Goal: Transaction & Acquisition: Purchase product/service

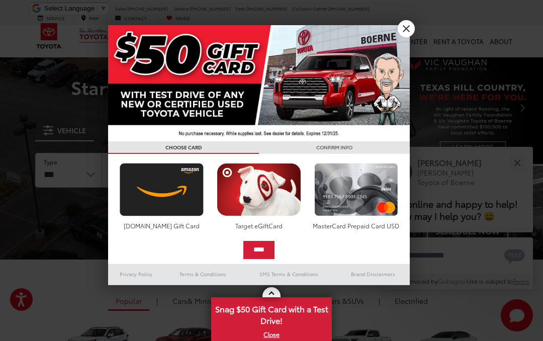
click at [414, 30] on link "X" at bounding box center [405, 28] width 17 height 17
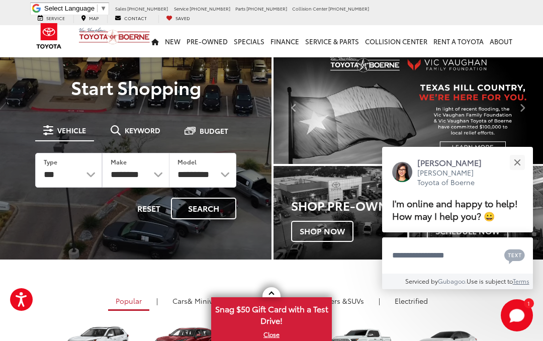
click at [518, 155] on button "Close" at bounding box center [517, 163] width 22 height 22
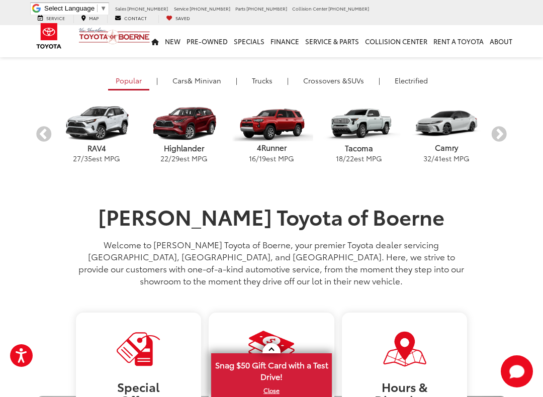
scroll to position [219, 0]
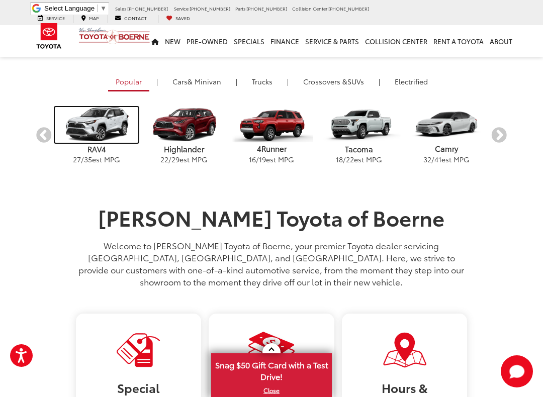
click at [89, 134] on img "carousel" at bounding box center [96, 124] width 83 height 35
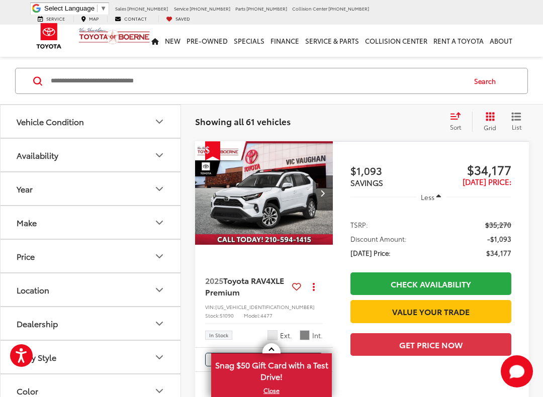
scroll to position [83, 0]
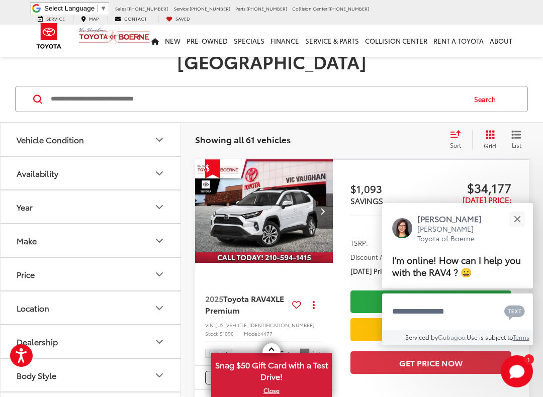
click at [516, 225] on button "Close" at bounding box center [517, 219] width 22 height 22
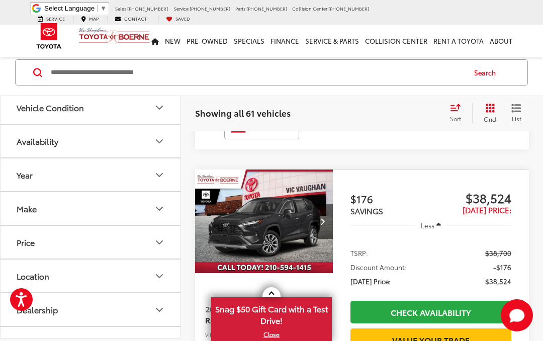
scroll to position [1049, 0]
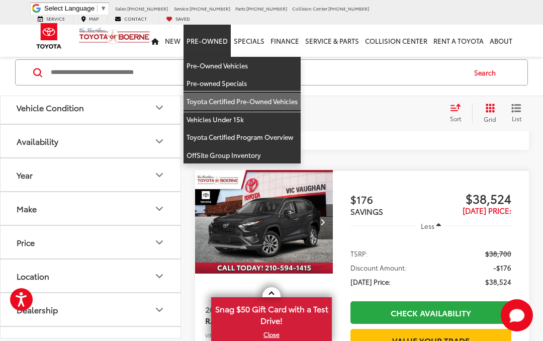
click at [209, 96] on link "Toyota Certified Pre-Owned Vehicles" at bounding box center [241, 101] width 117 height 18
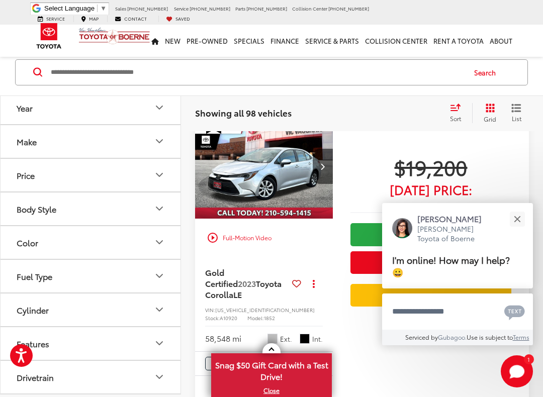
scroll to position [770, 0]
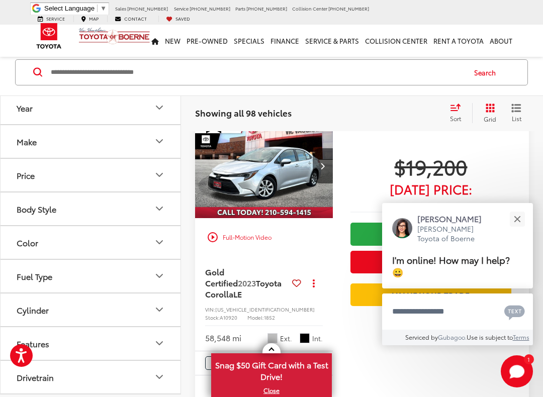
click at [521, 220] on button "Close" at bounding box center [517, 219] width 22 height 22
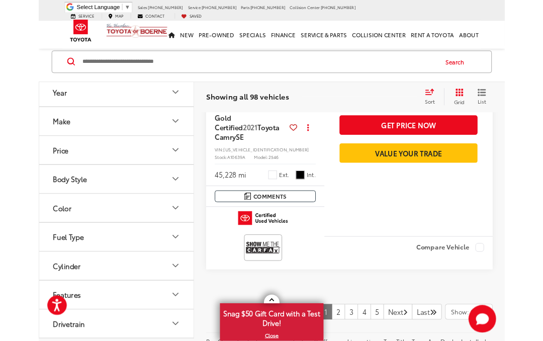
scroll to position [4025, 0]
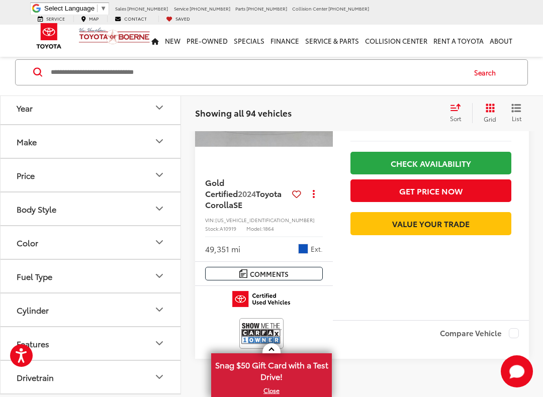
scroll to position [4011, 0]
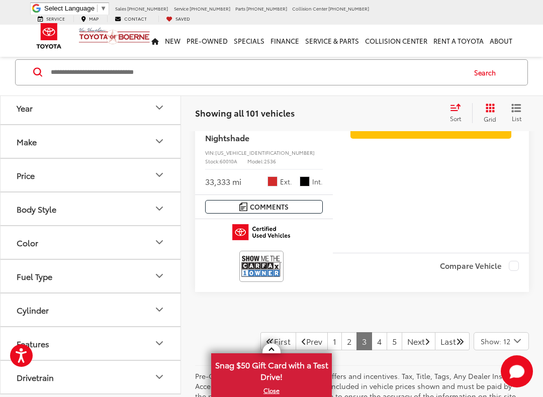
scroll to position [4107, 0]
click at [411, 332] on link "Next" at bounding box center [419, 341] width 34 height 18
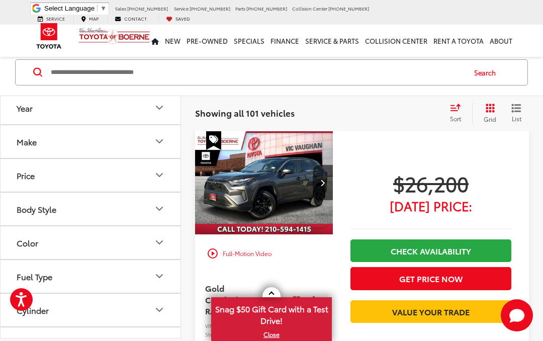
scroll to position [405, 0]
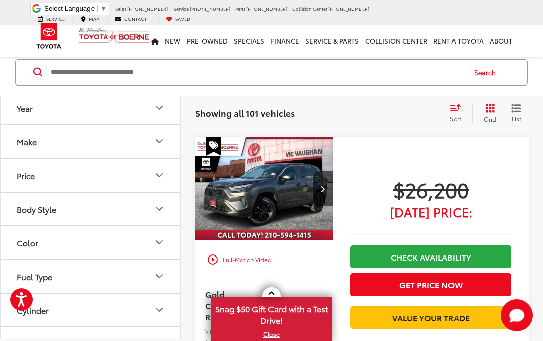
click at [255, 182] on img "2023 Toyota RAV4 LE 0" at bounding box center [263, 189] width 139 height 105
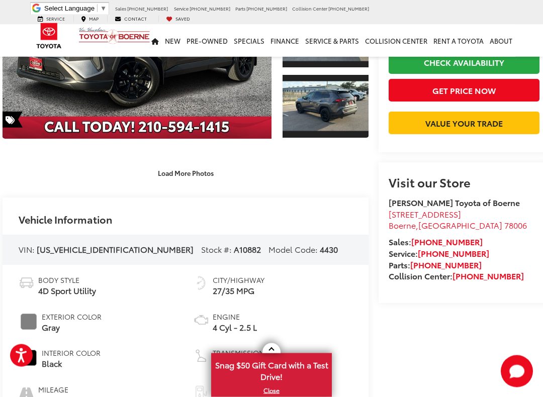
scroll to position [186, 8]
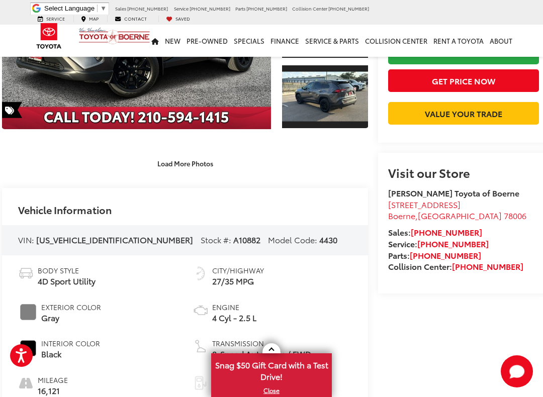
click at [59, 170] on div "Load More Photos" at bounding box center [185, 164] width 366 height 18
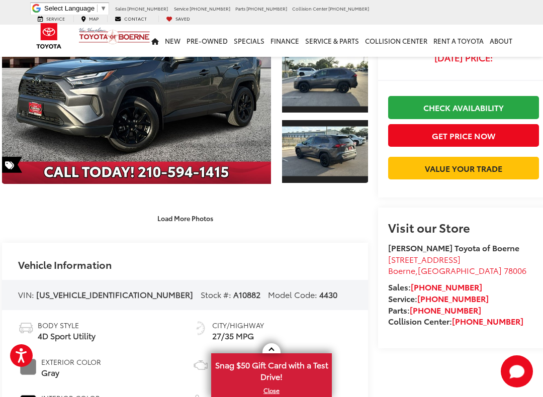
scroll to position [131, 8]
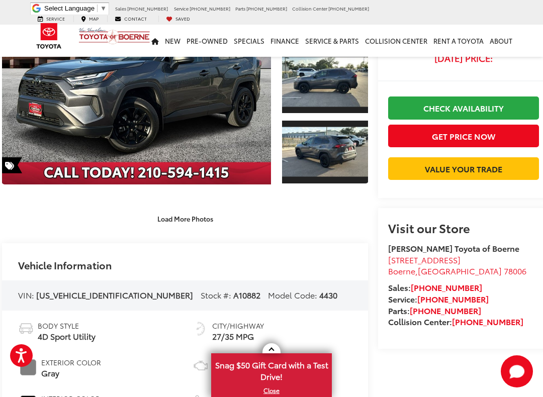
click at [183, 218] on button "Load More Photos" at bounding box center [185, 219] width 70 height 18
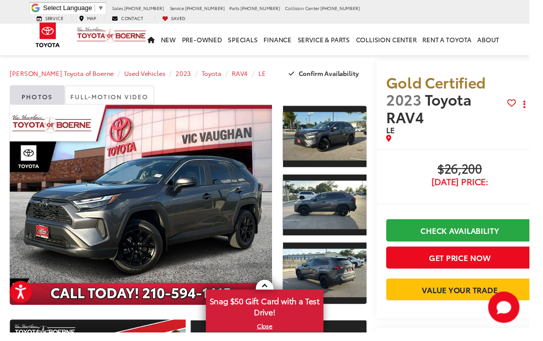
scroll to position [0, 0]
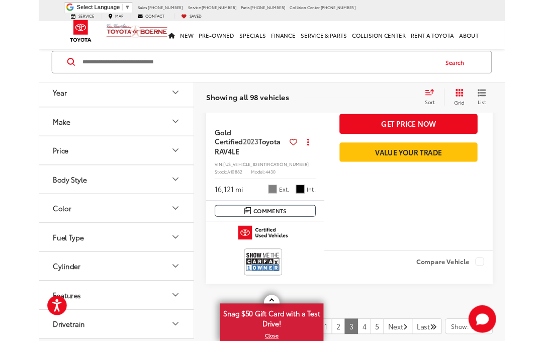
scroll to position [4063, 0]
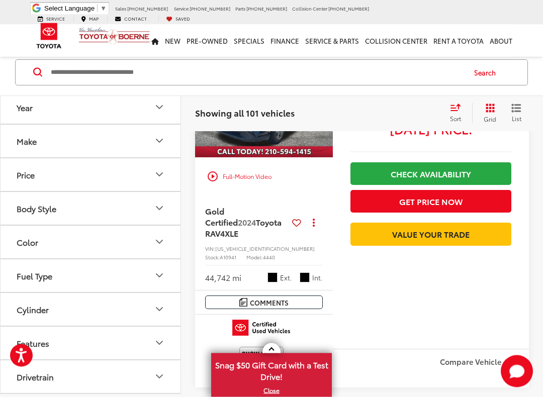
scroll to position [3992, 0]
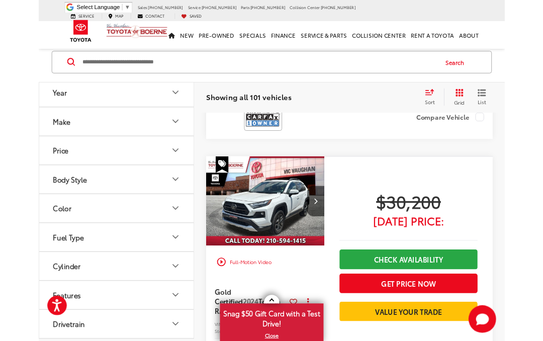
scroll to position [2407, 0]
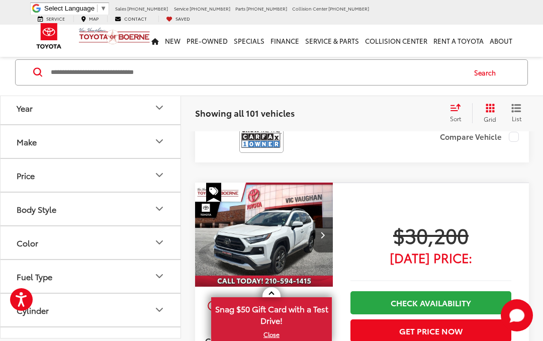
click at [229, 188] on img "2024 Toyota RAV4 Adventure 0" at bounding box center [263, 234] width 139 height 105
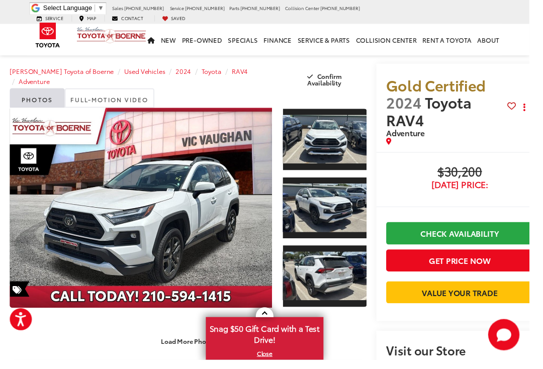
click at [506, 265] on button "Get Price Now" at bounding box center [471, 267] width 151 height 23
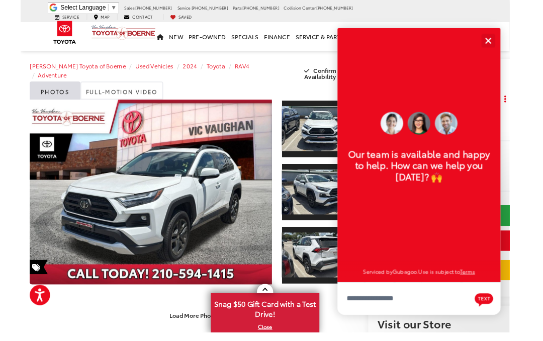
scroll to position [12, 0]
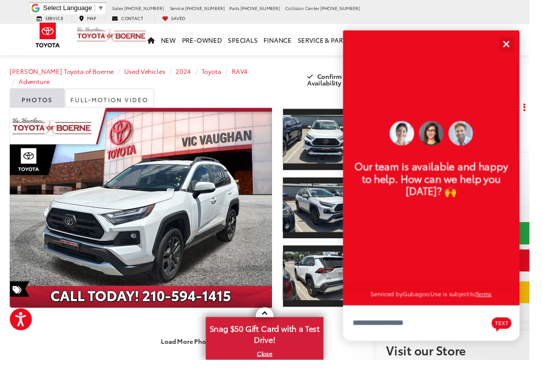
click at [530, 53] on button "Close" at bounding box center [519, 45] width 22 height 22
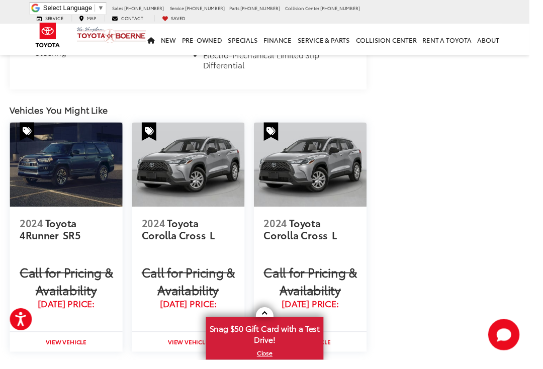
scroll to position [1298, 0]
click at [184, 145] on img at bounding box center [193, 169] width 116 height 86
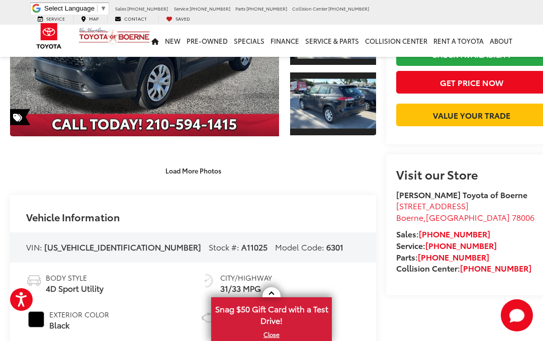
scroll to position [161, 0]
